Goal: Find specific page/section: Find specific page/section

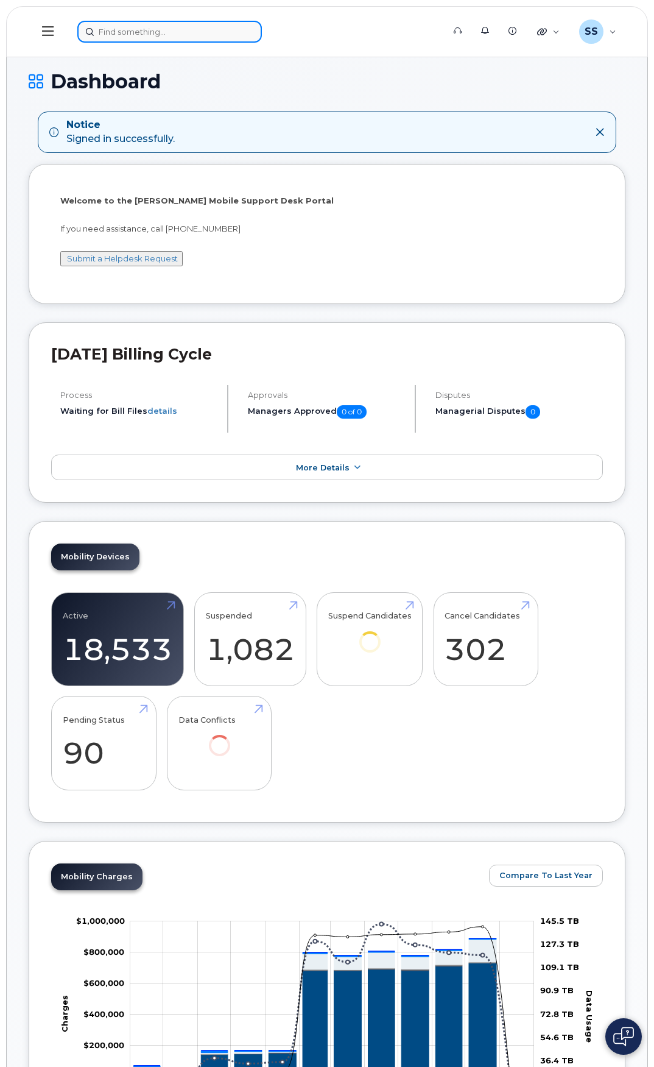
click at [130, 34] on input at bounding box center [169, 32] width 185 height 22
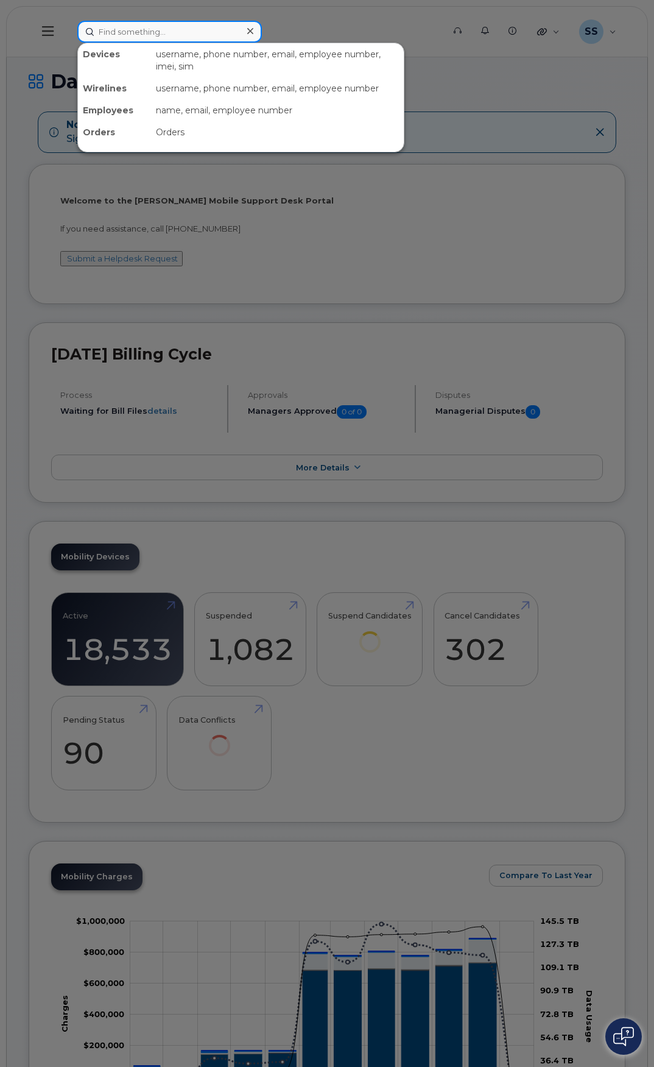
paste input "CS0787394"
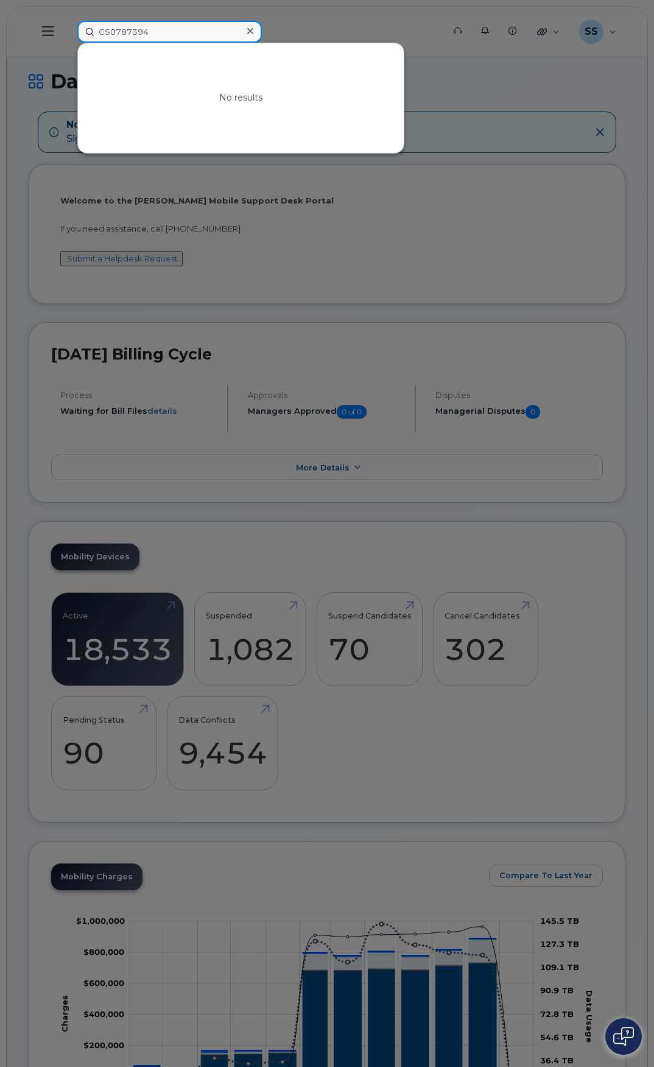
click at [118, 34] on input "CS0787394" at bounding box center [169, 32] width 185 height 22
type input "jade"
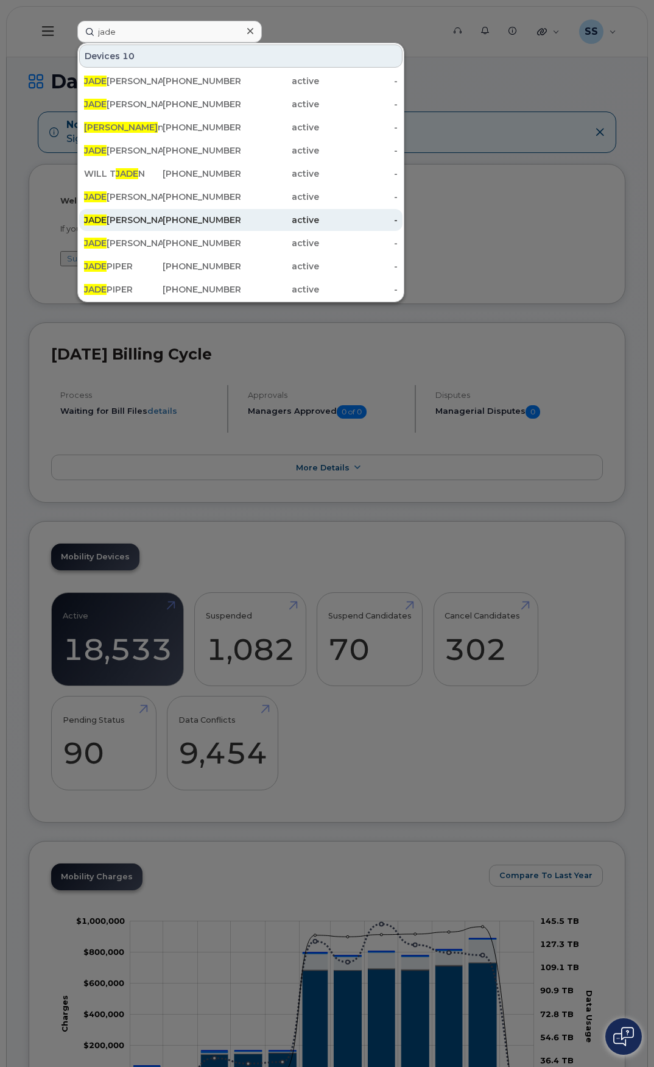
click at [143, 222] on div "JADE GREENBERG" at bounding box center [123, 220] width 79 height 12
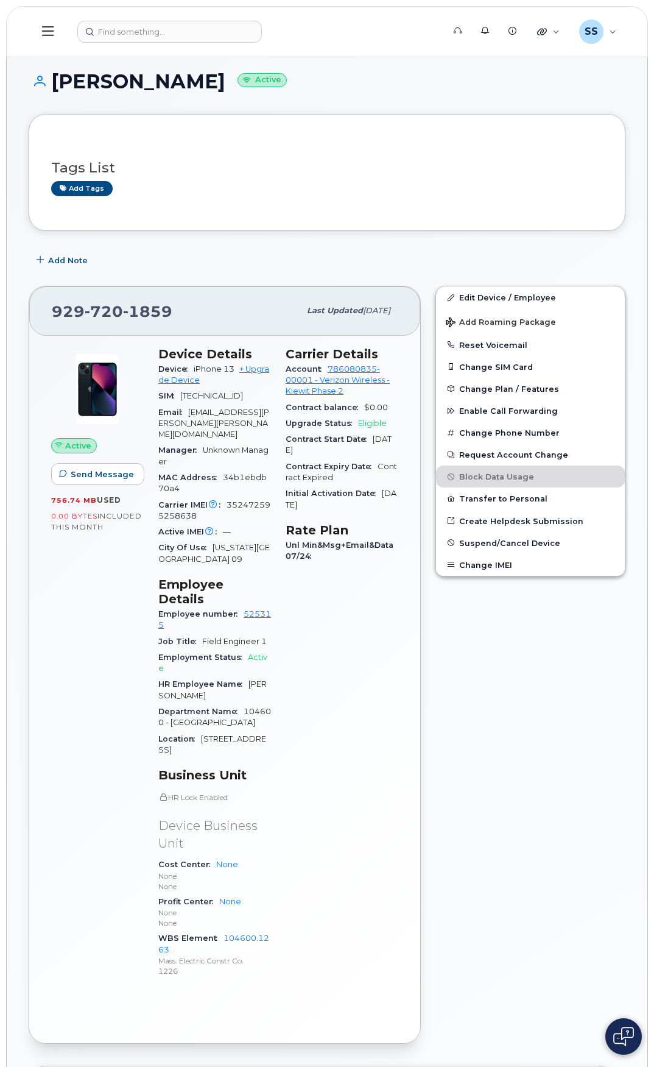
click at [51, 29] on icon at bounding box center [48, 30] width 12 height 13
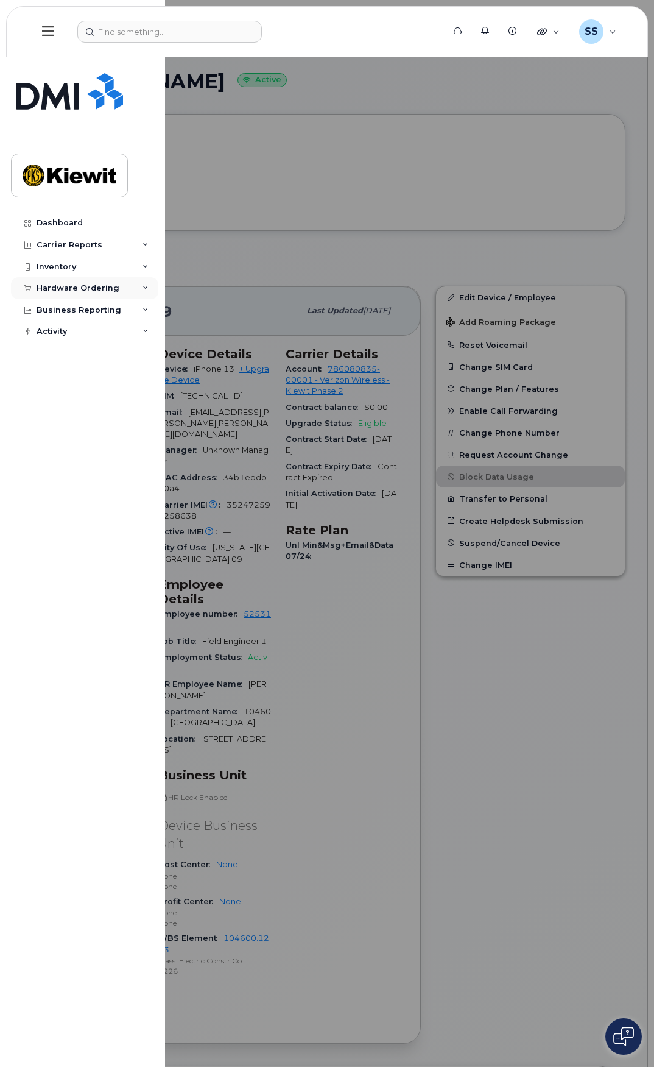
click at [142, 290] on div "Hardware Ordering" at bounding box center [84, 288] width 147 height 22
click at [69, 308] on div "Overview" at bounding box center [62, 310] width 40 height 11
click at [63, 334] on div "Orders" at bounding box center [57, 333] width 30 height 11
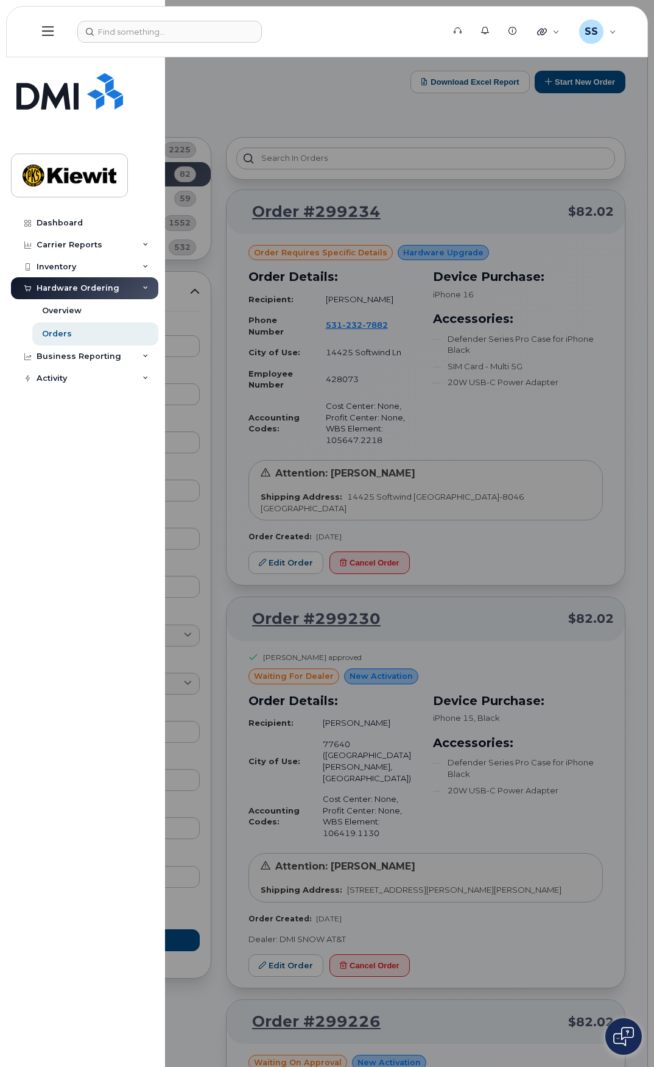
click at [343, 105] on div at bounding box center [327, 533] width 654 height 1067
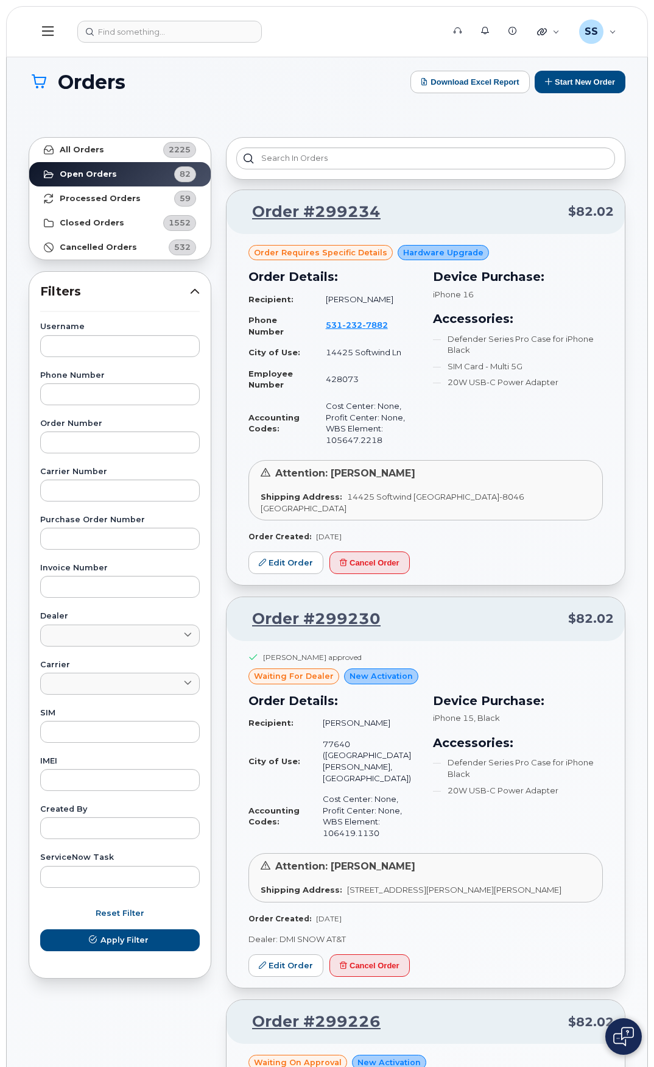
click at [46, 27] on icon at bounding box center [48, 31] width 12 height 10
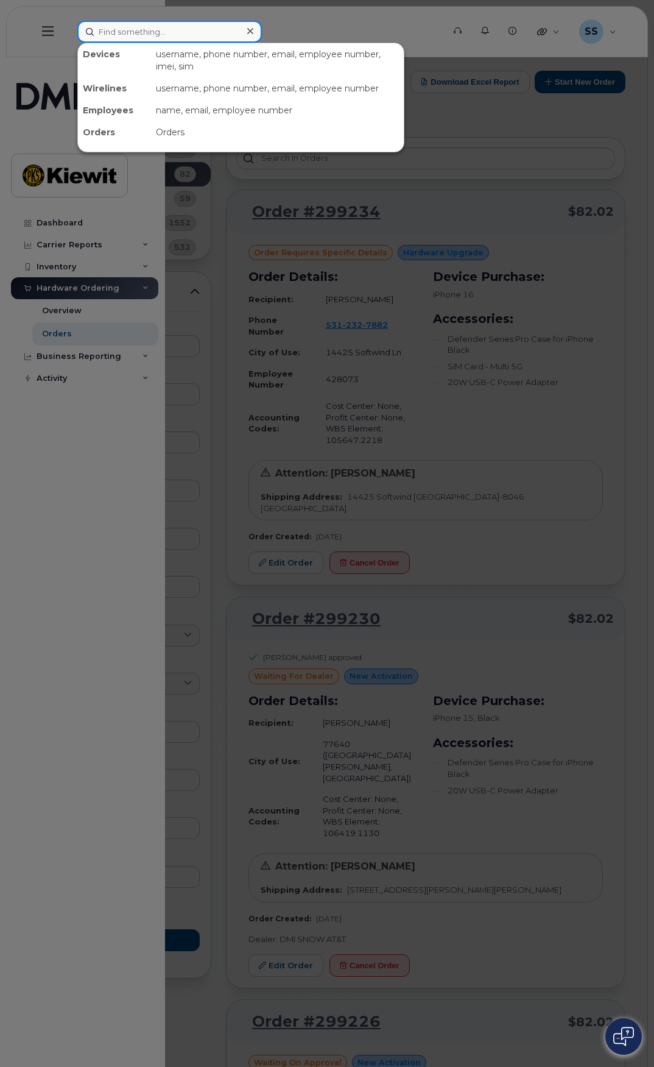
click at [134, 39] on input at bounding box center [169, 32] width 185 height 22
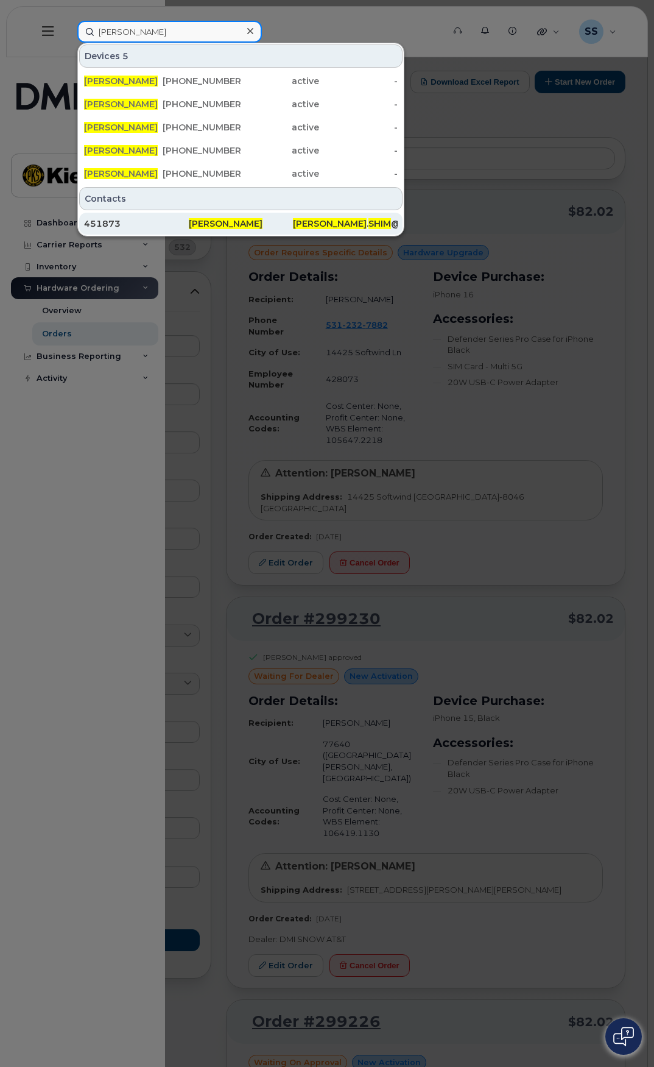
type input "steven shim"
click at [215, 221] on span "[PERSON_NAME]" at bounding box center [226, 223] width 74 height 11
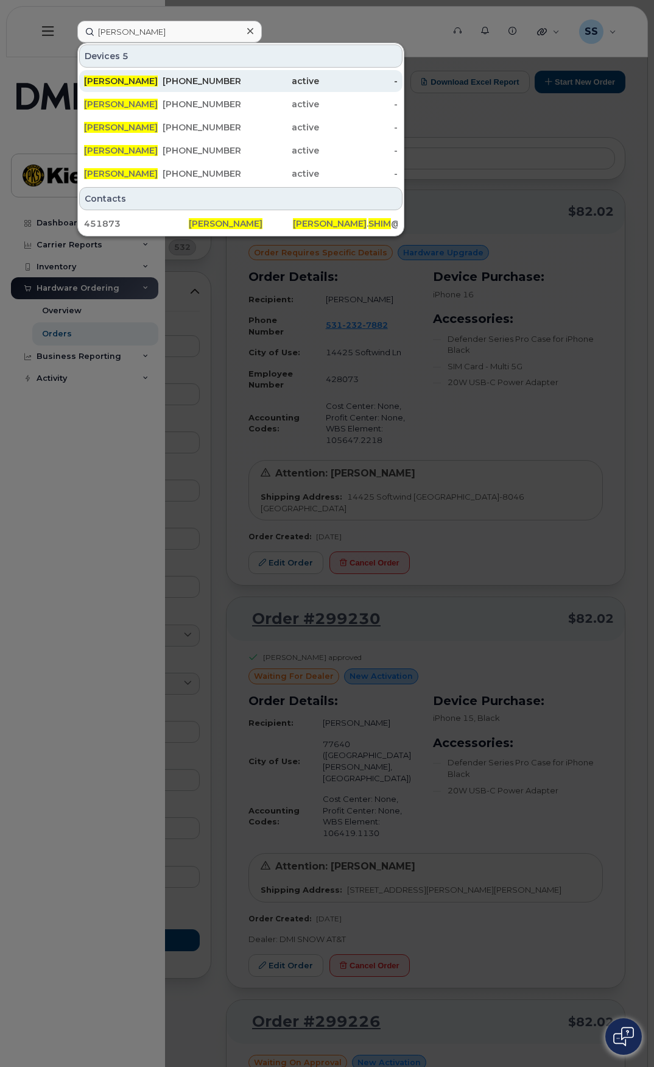
click at [268, 85] on div "active" at bounding box center [280, 81] width 79 height 12
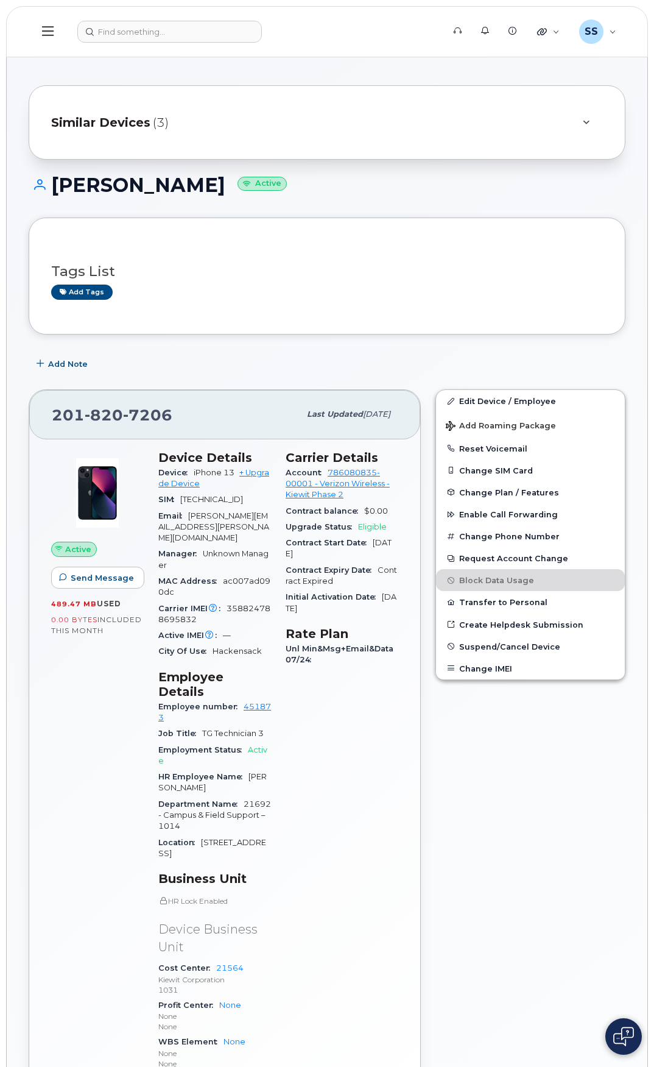
click at [127, 185] on h1 "STEVEN SHIM Active" at bounding box center [327, 184] width 597 height 21
click at [582, 120] on div at bounding box center [586, 122] width 15 height 15
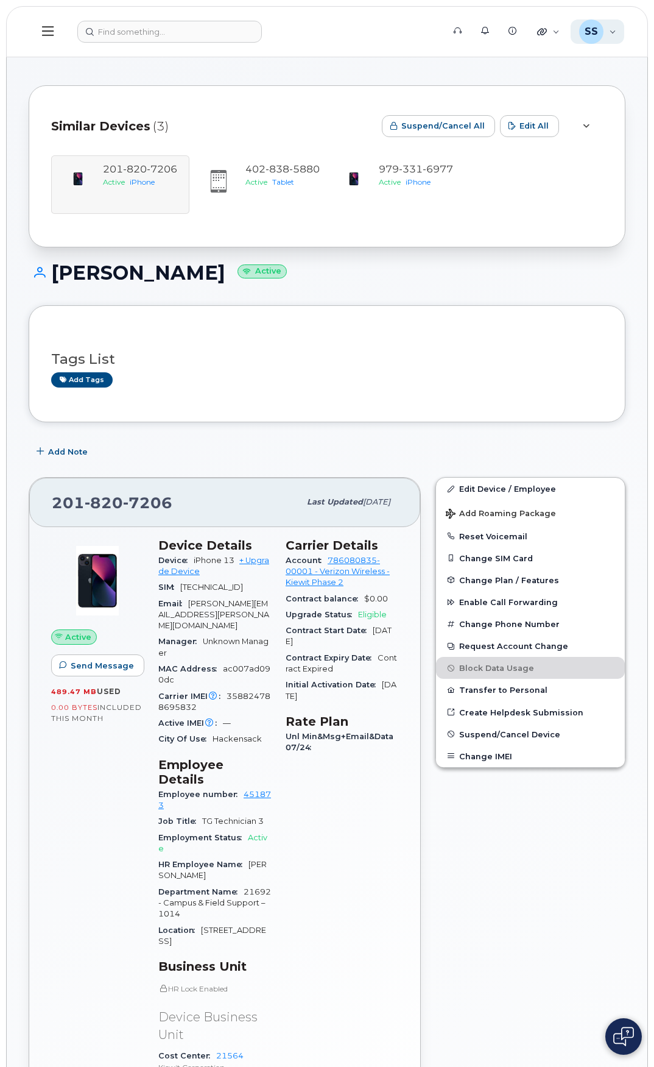
click at [604, 34] on div "SS Steven Shim Wireless Admin" at bounding box center [598, 31] width 54 height 24
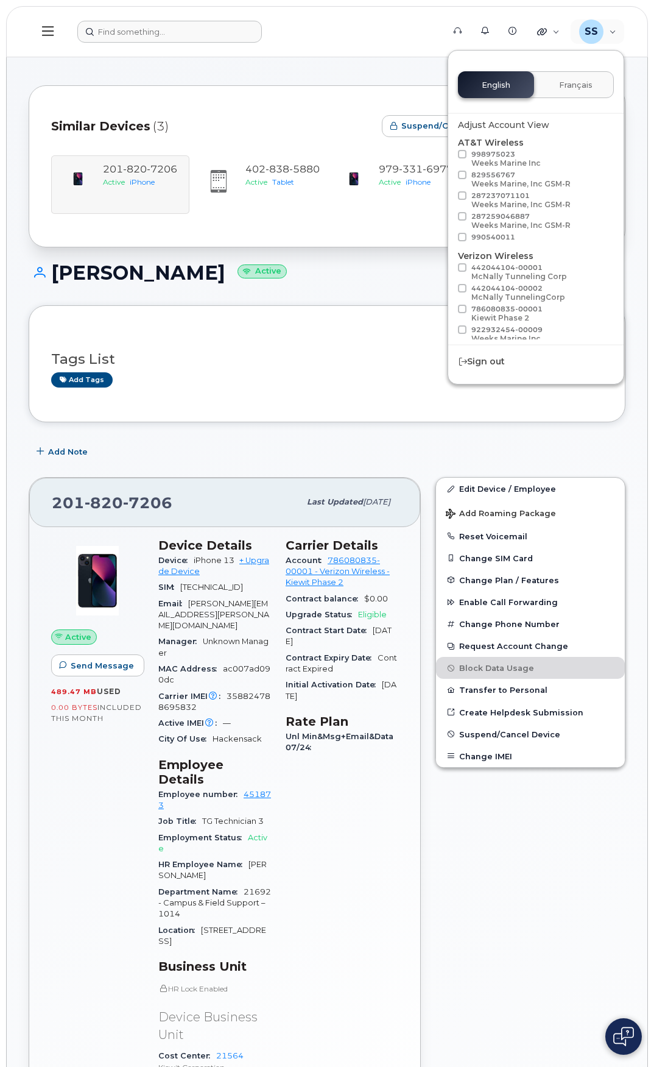
click at [333, 41] on form at bounding box center [256, 32] width 358 height 22
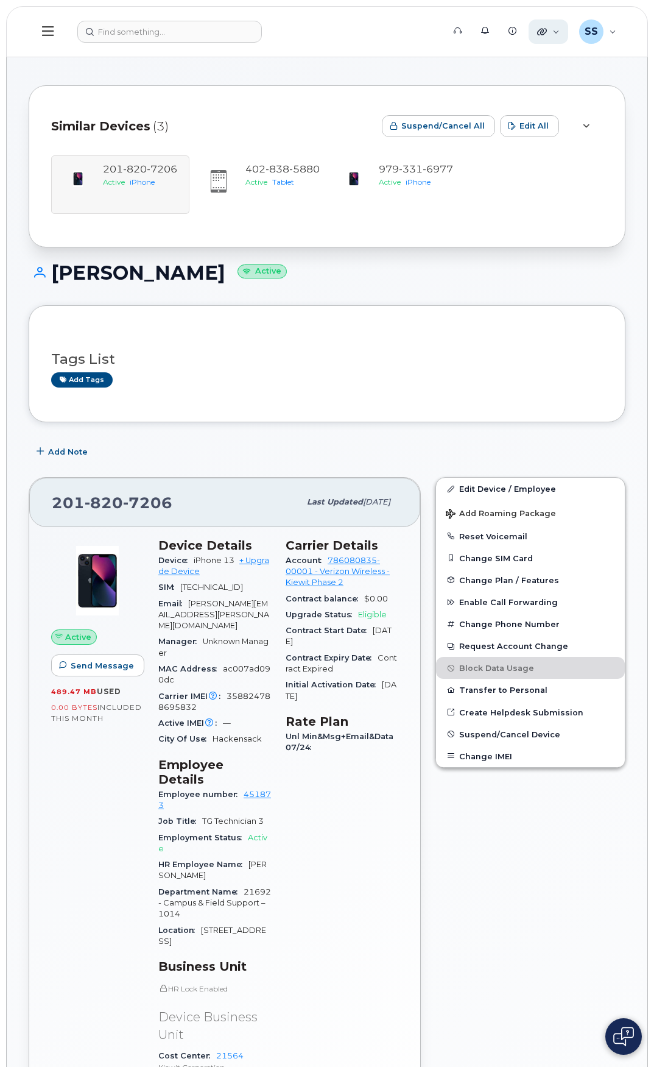
click at [544, 40] on div "Quicklinks" at bounding box center [549, 31] width 40 height 24
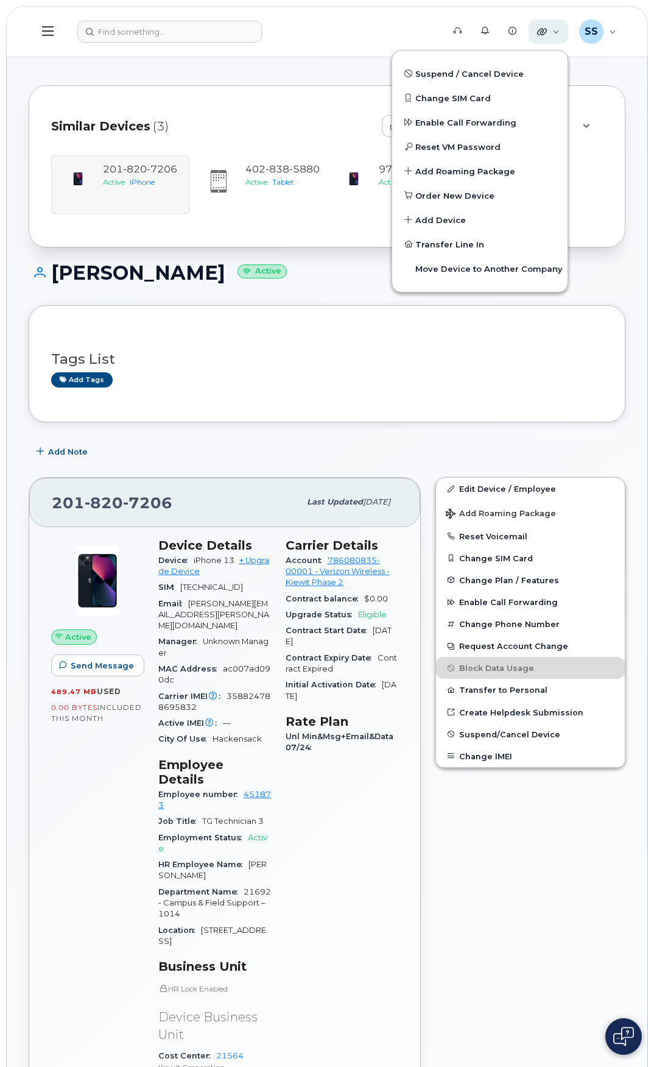
click at [544, 40] on div "Quicklinks" at bounding box center [549, 31] width 40 height 24
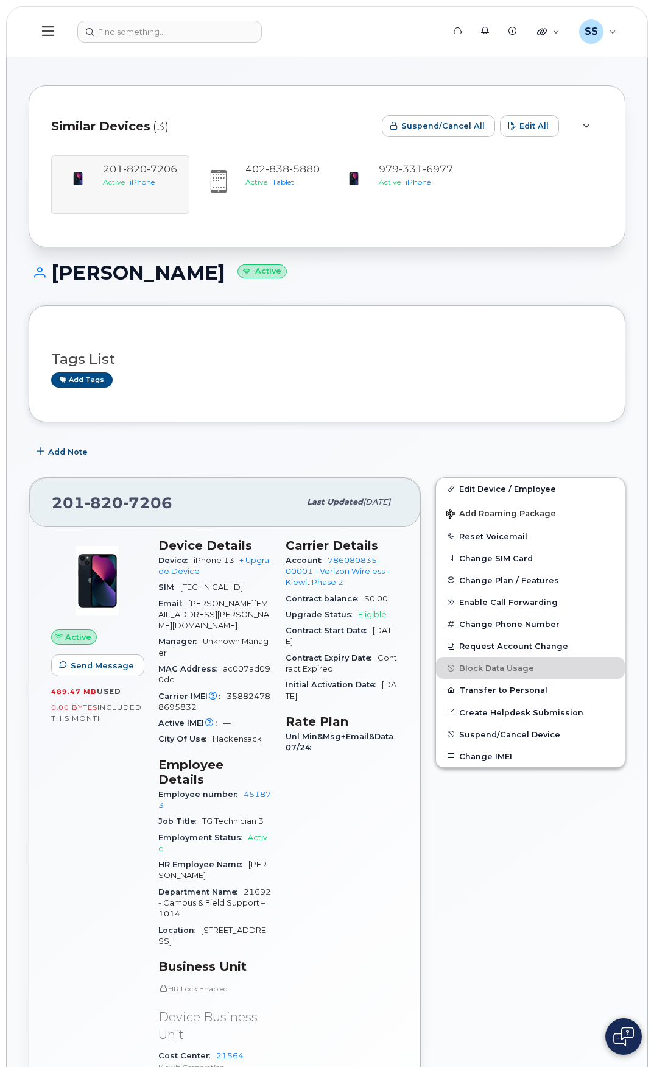
click at [52, 32] on icon at bounding box center [48, 31] width 12 height 10
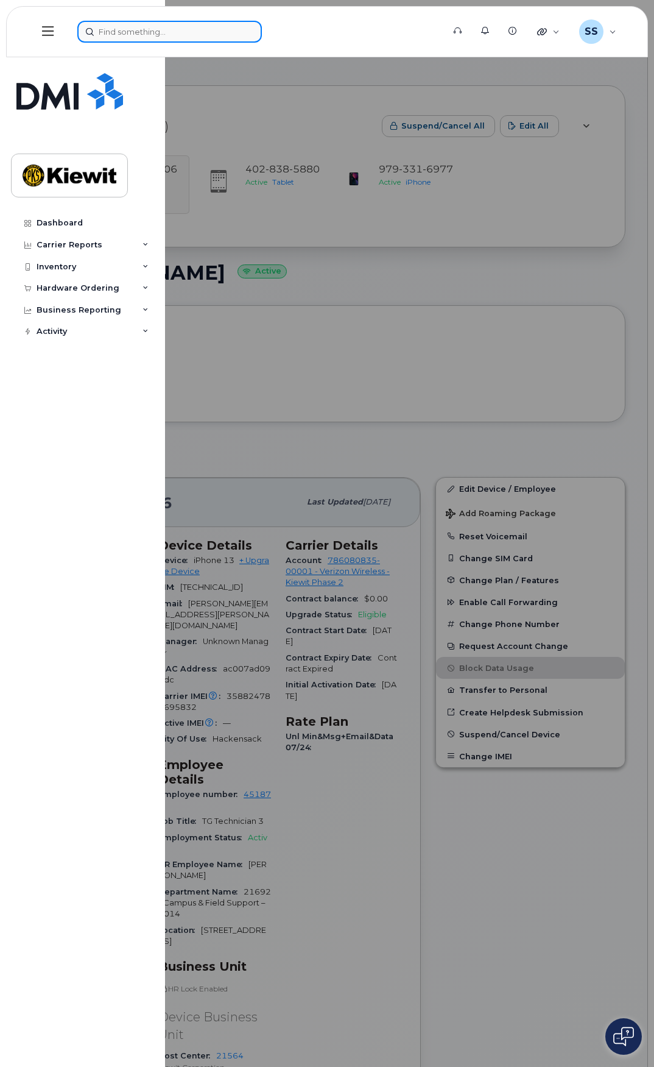
click at [169, 30] on input at bounding box center [169, 32] width 185 height 22
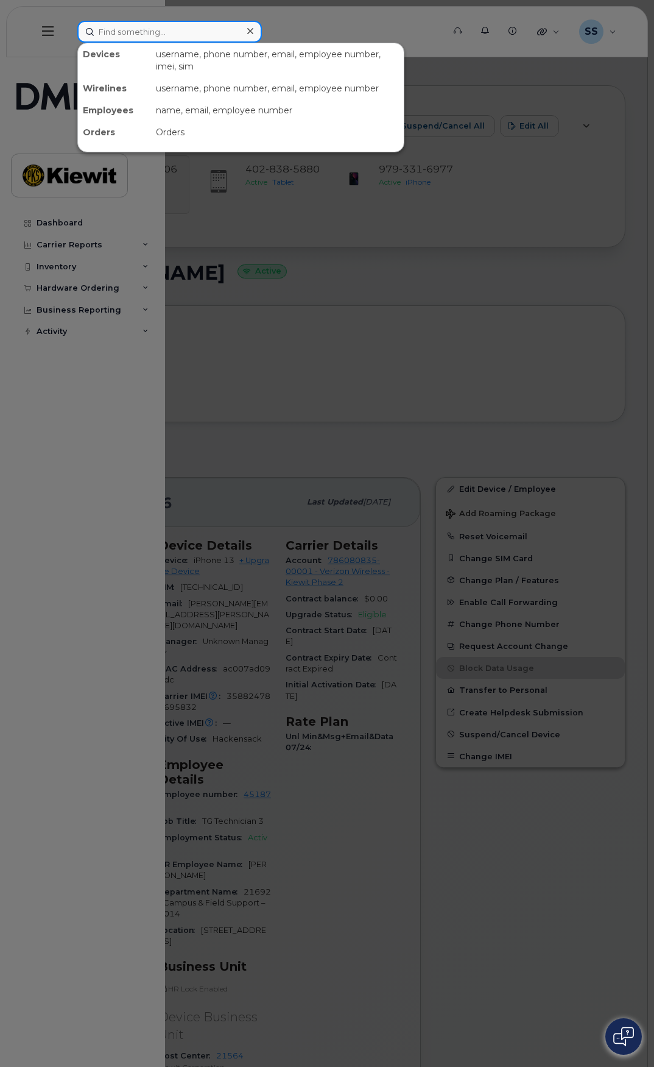
paste input "0787394"
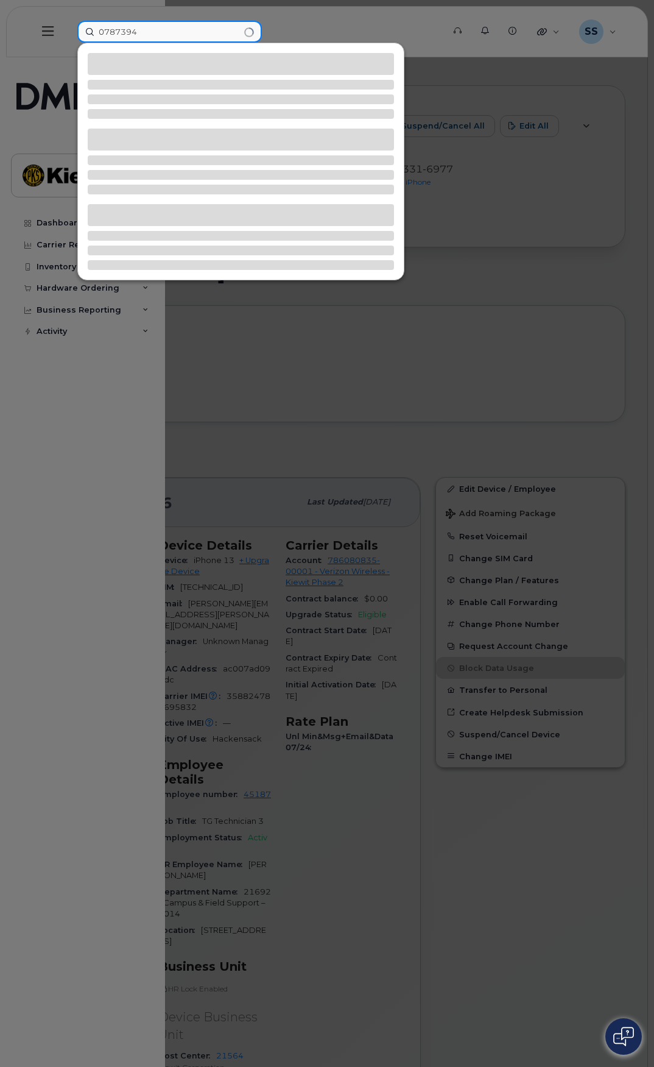
type input "0787394"
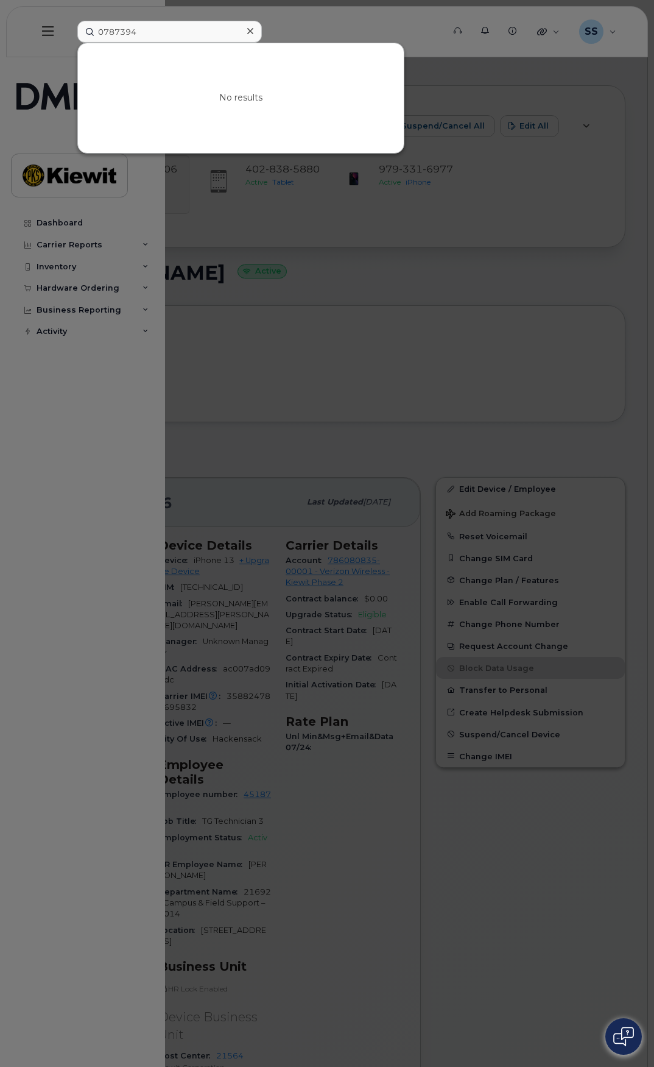
click at [73, 399] on div at bounding box center [327, 533] width 654 height 1067
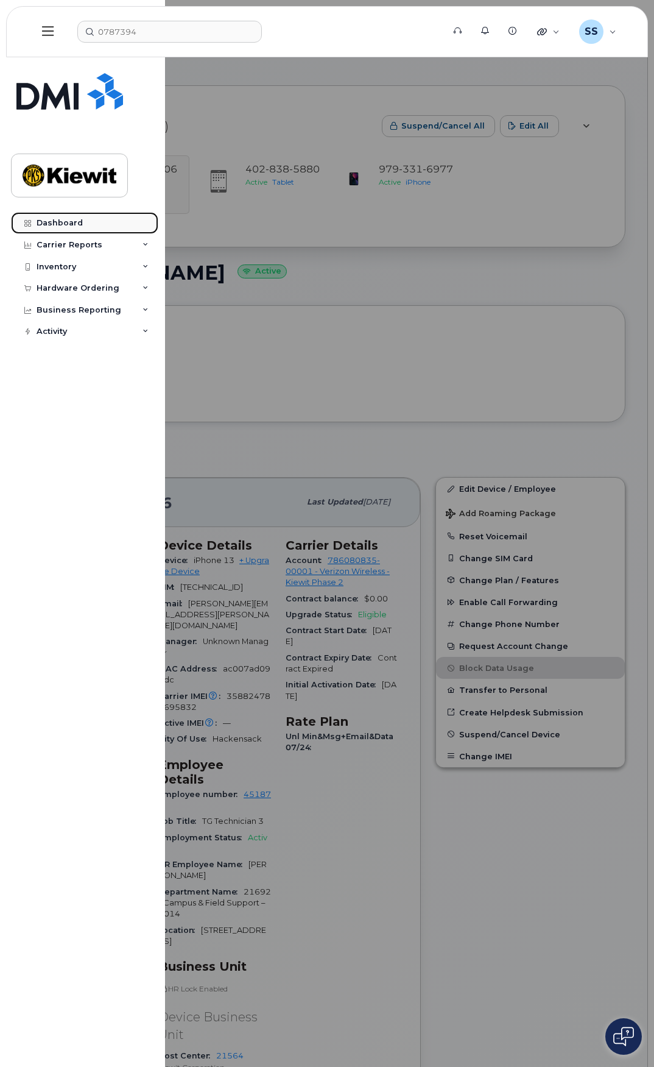
click at [75, 228] on link "Dashboard" at bounding box center [84, 223] width 147 height 22
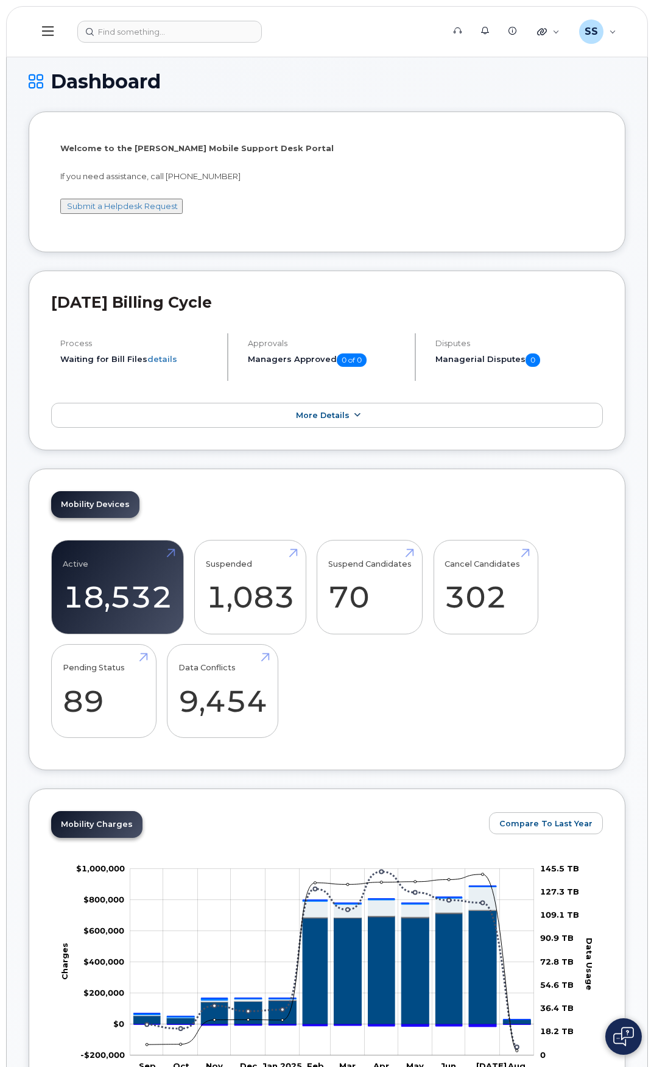
click at [355, 420] on span at bounding box center [357, 415] width 10 height 12
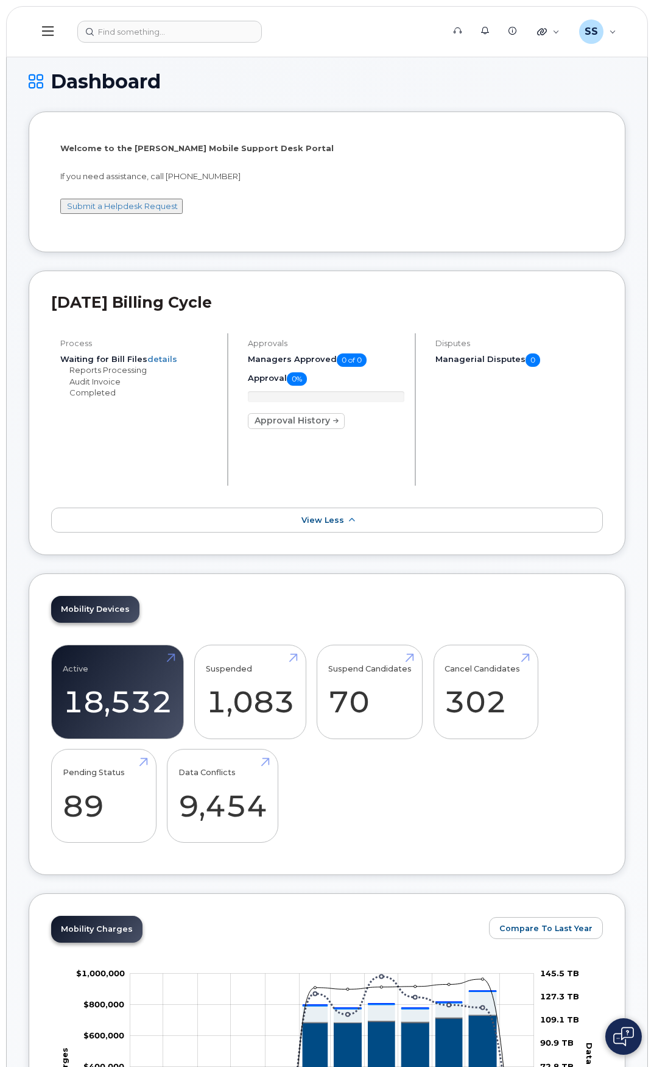
click at [52, 33] on button at bounding box center [48, 31] width 39 height 35
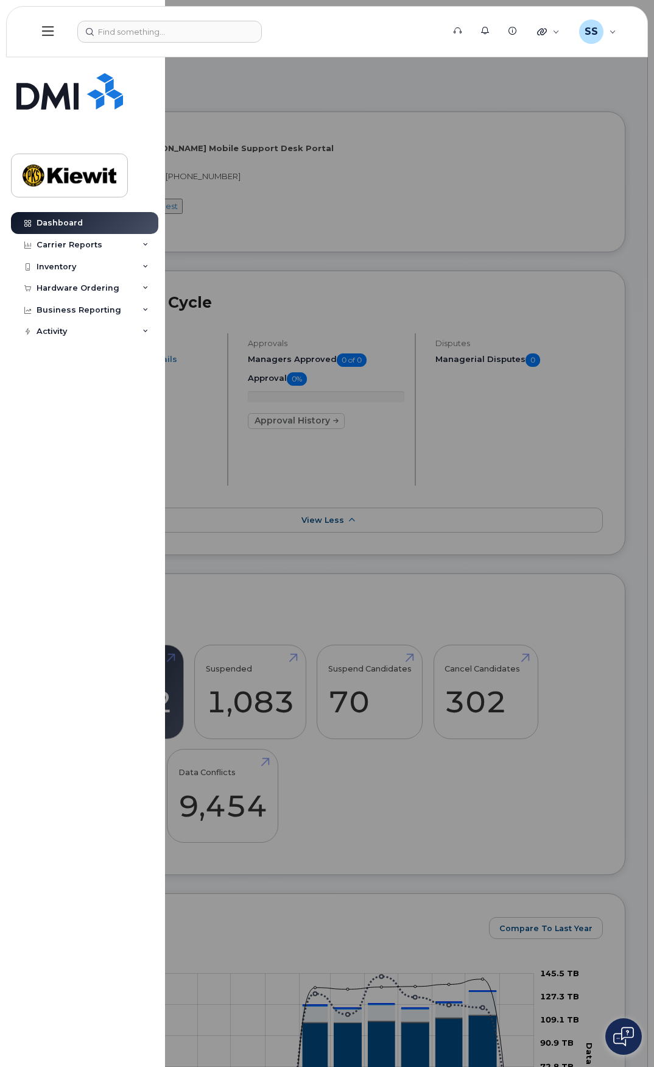
click at [65, 211] on div "Dashboard Carrier Reports Monthly Billing Data Daily Data Pooling Average Costi…" at bounding box center [82, 533] width 165 height 1067
click at [147, 291] on icon at bounding box center [146, 288] width 6 height 6
click at [82, 306] on link "Overview" at bounding box center [95, 310] width 126 height 23
click at [64, 303] on link "Overview" at bounding box center [95, 310] width 126 height 23
click at [401, 149] on div at bounding box center [327, 533] width 654 height 1067
